Goal: Check status

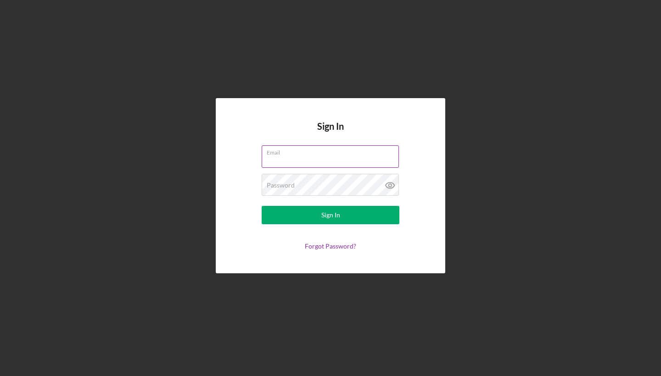
type input "[EMAIL_ADDRESS][DOMAIN_NAME]"
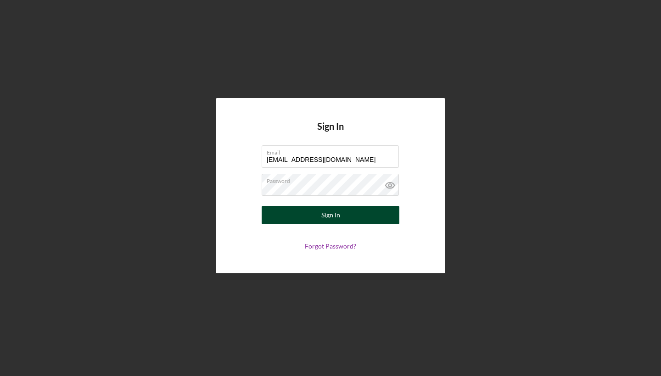
click at [339, 215] on div "Sign In" at bounding box center [330, 215] width 19 height 18
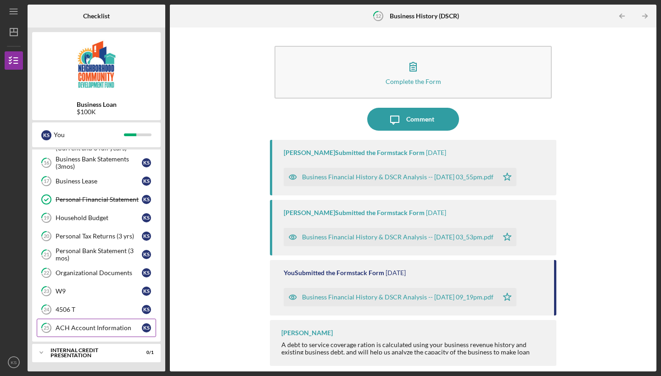
scroll to position [334, 0]
click at [78, 353] on div "Internal Credit Presentation" at bounding box center [99, 353] width 99 height 6
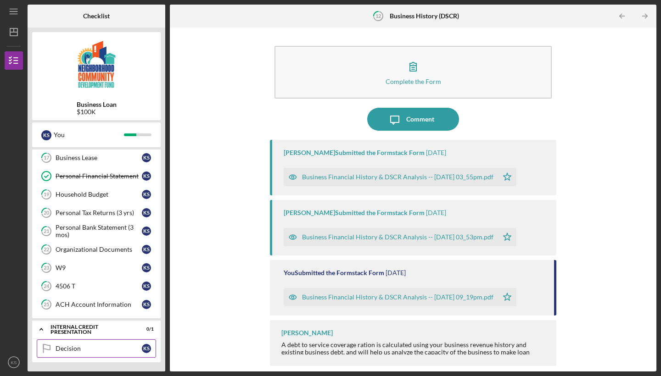
scroll to position [358, 0]
click at [85, 345] on div "Decision" at bounding box center [99, 348] width 86 height 7
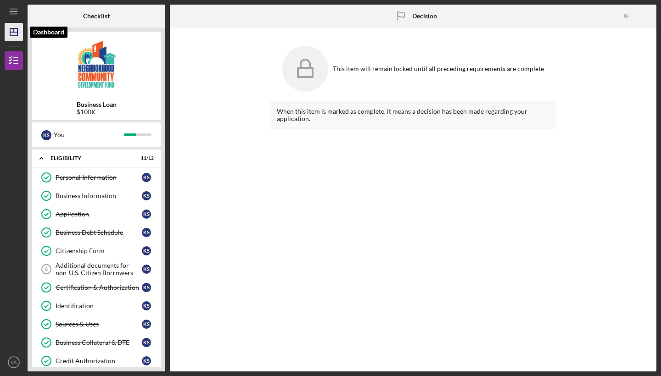
click at [17, 32] on line "button" at bounding box center [13, 32] width 7 height 0
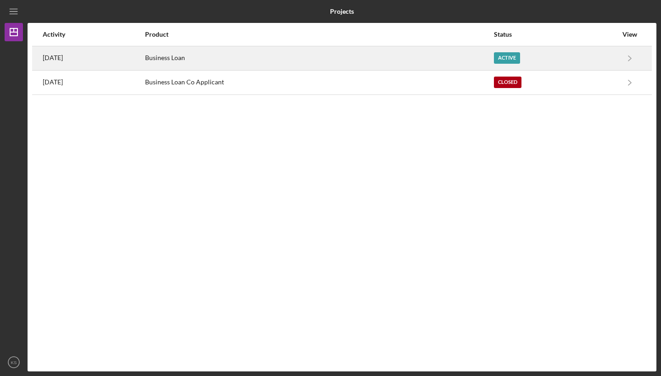
click at [586, 61] on div "Active" at bounding box center [555, 58] width 123 height 23
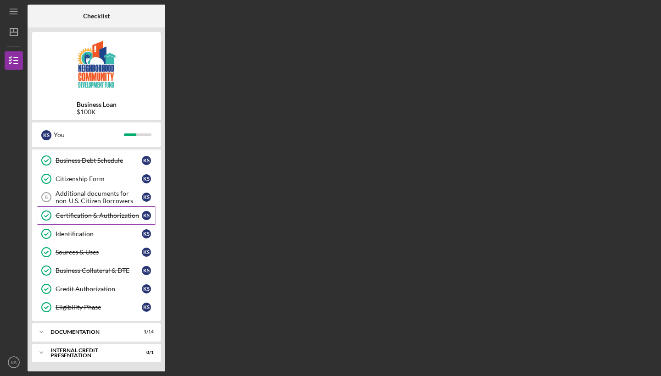
scroll to position [72, 0]
click at [67, 329] on div "Icon/Expander documentation 1 / 14" at bounding box center [96, 332] width 129 height 18
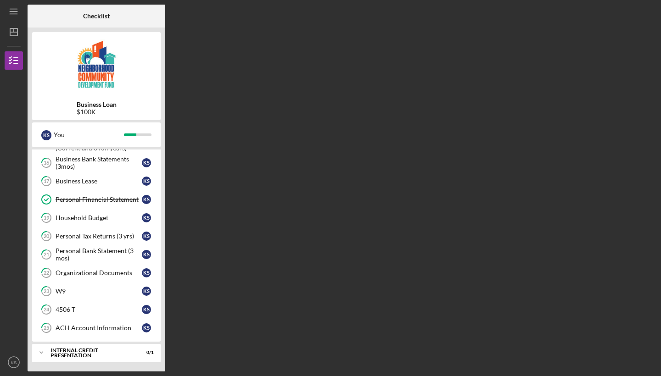
scroll to position [334, 0]
